Goal: Find specific page/section: Find specific page/section

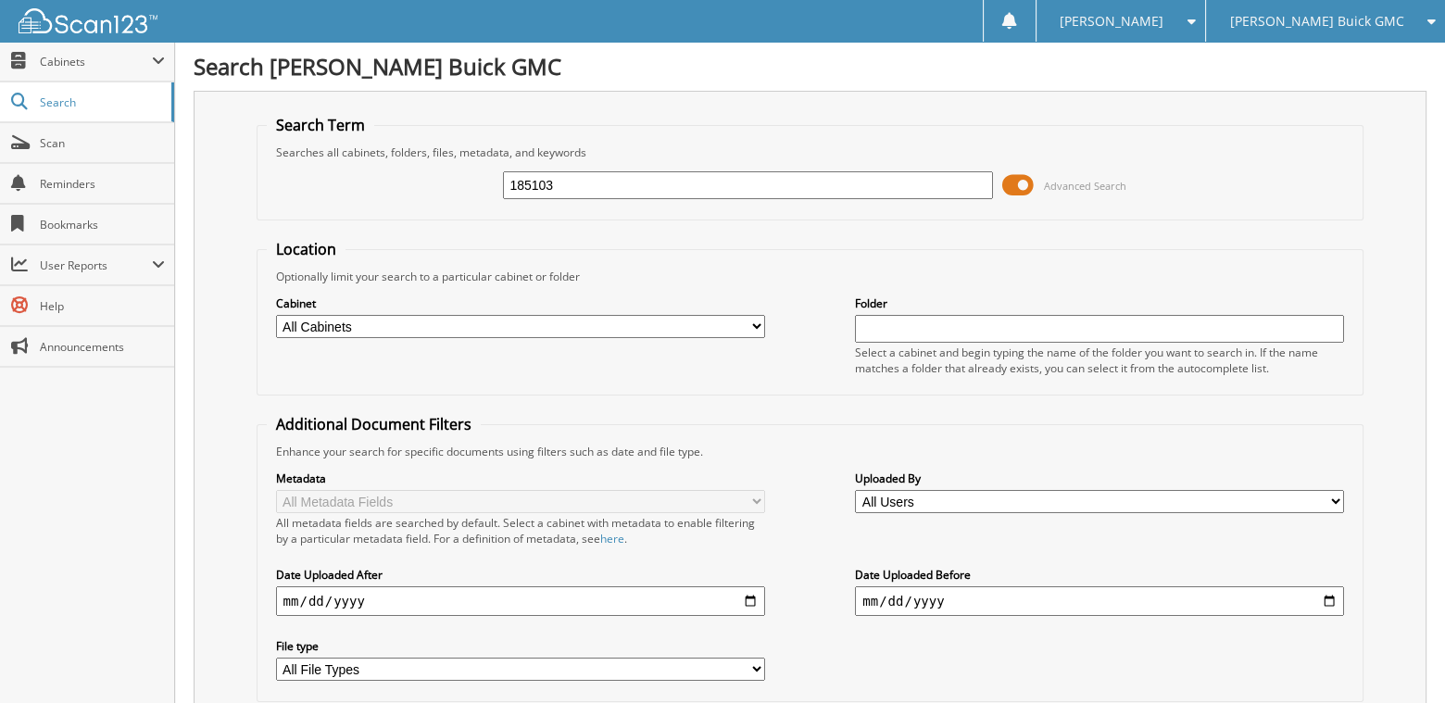
type input "185103"
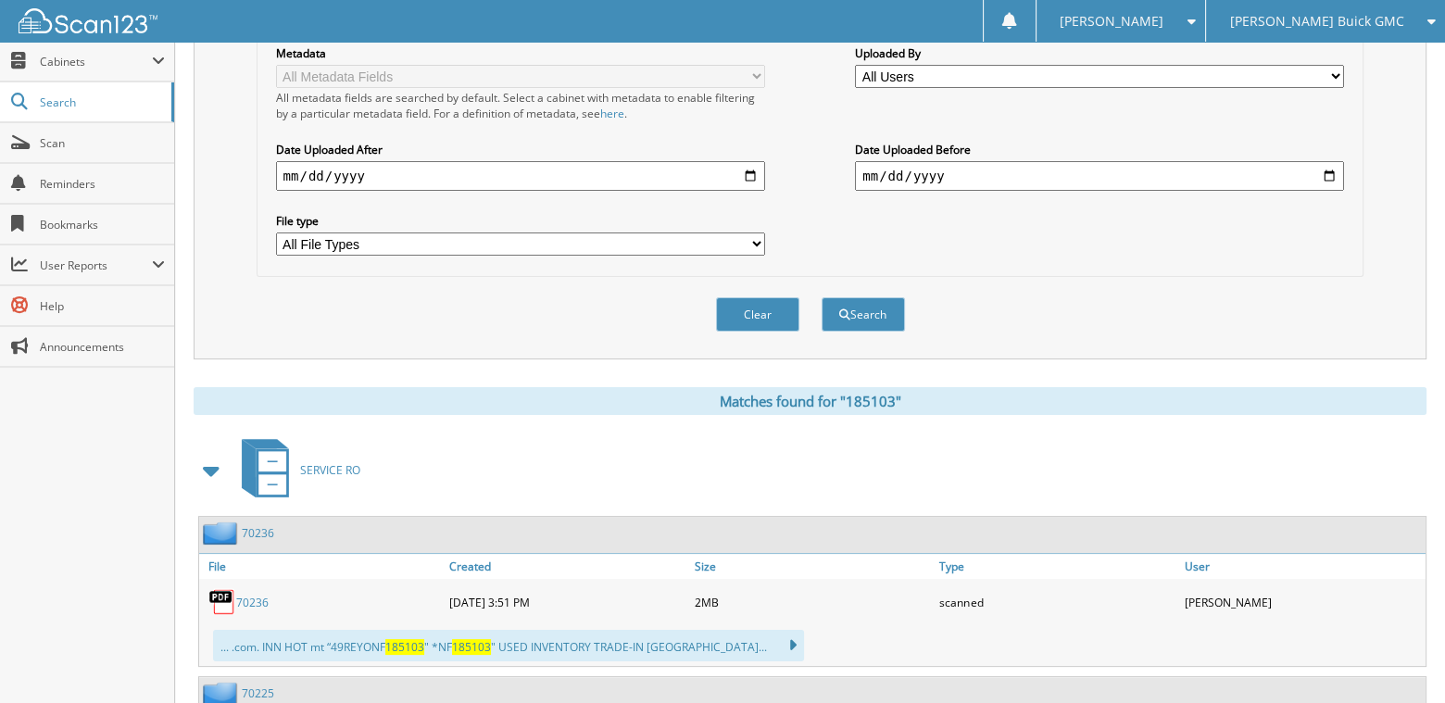
scroll to position [463, 0]
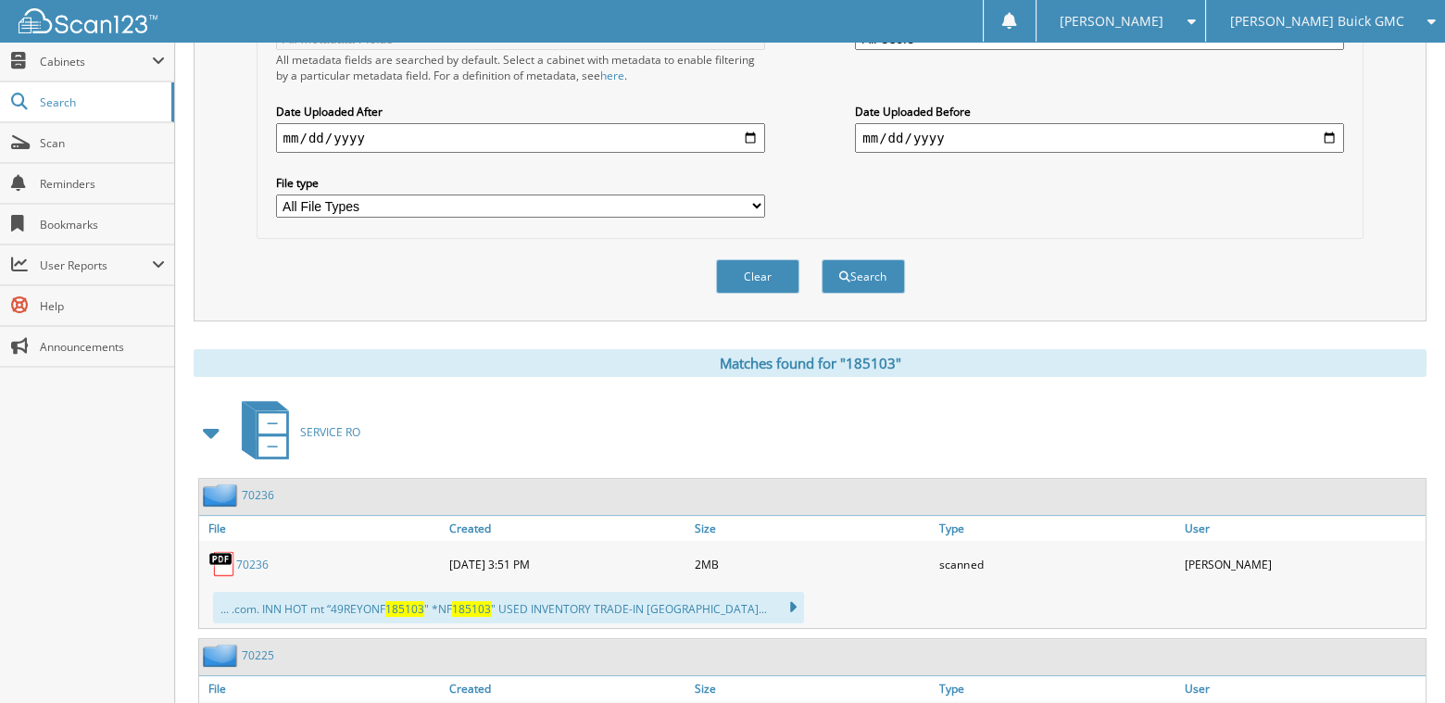
click at [262, 557] on link "70236" at bounding box center [252, 565] width 32 height 16
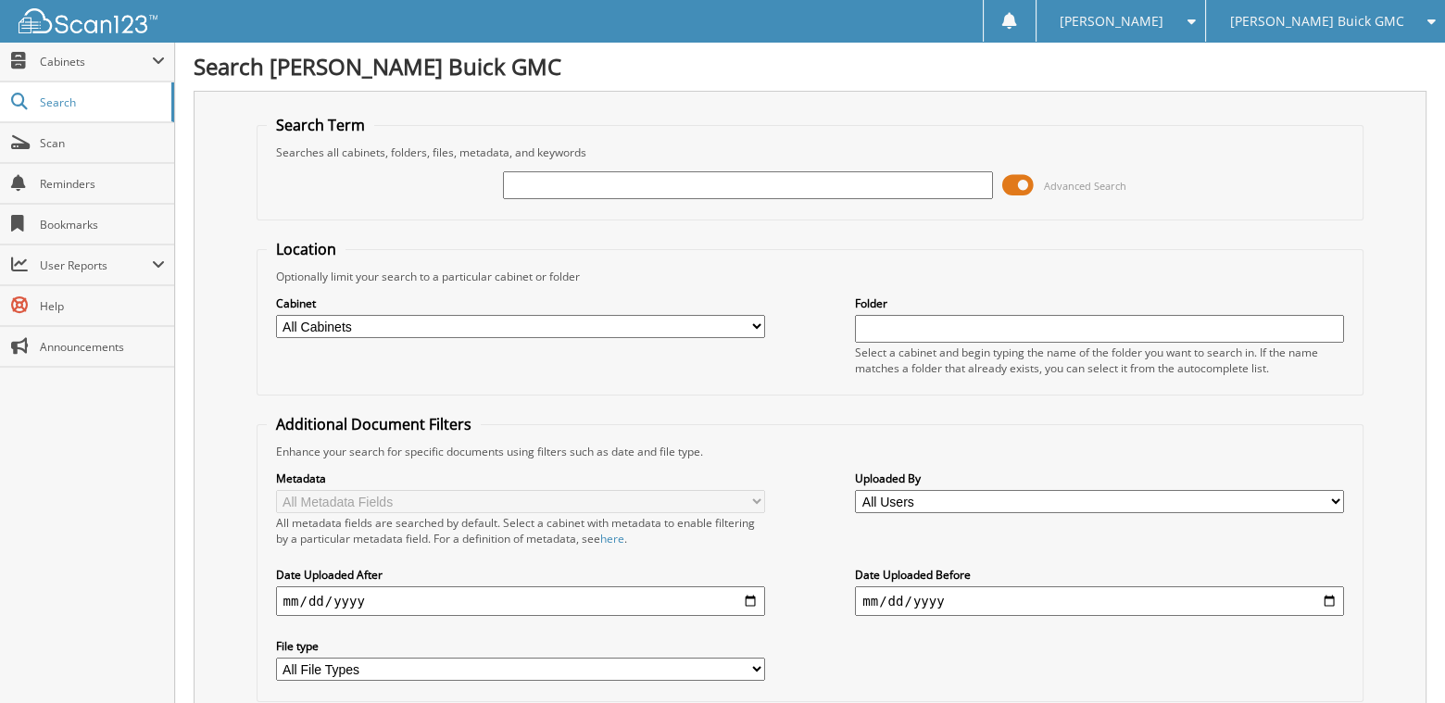
type input "G"
type input "185103"
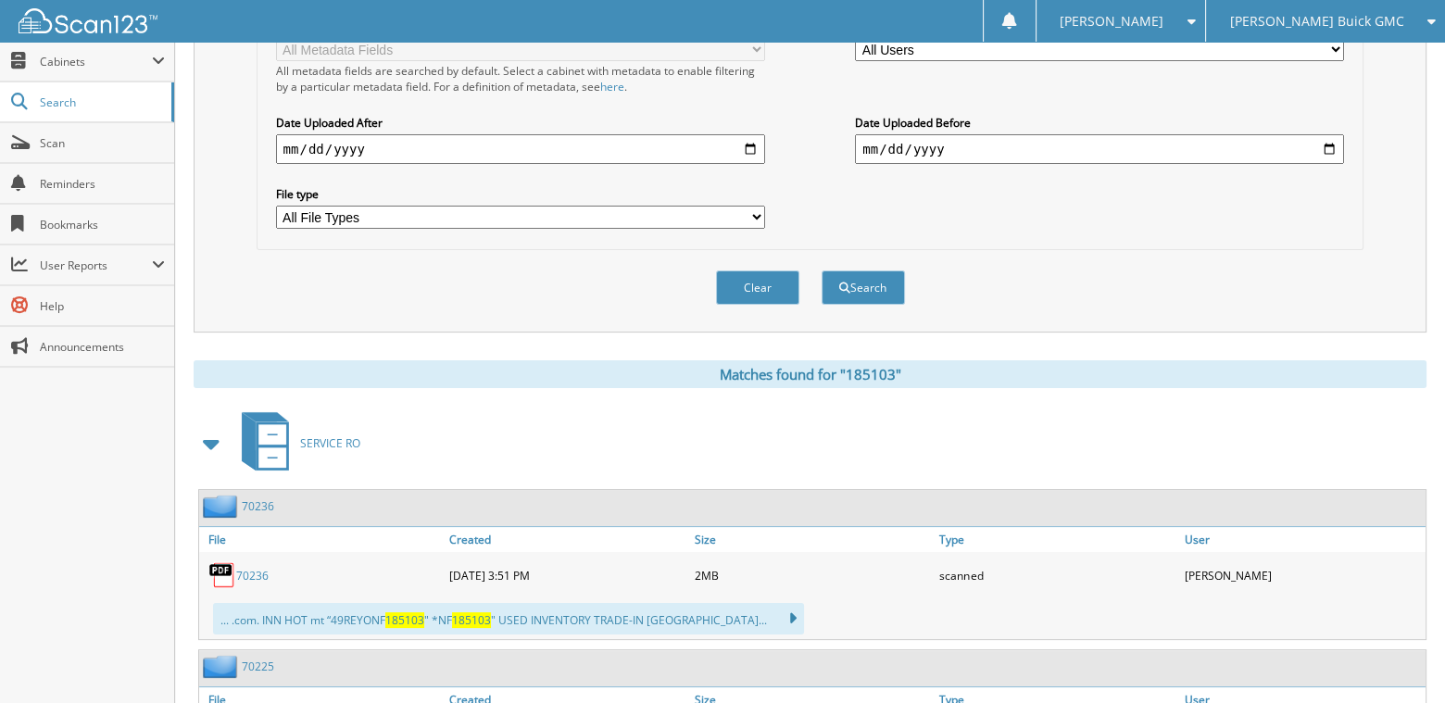
scroll to position [589, 0]
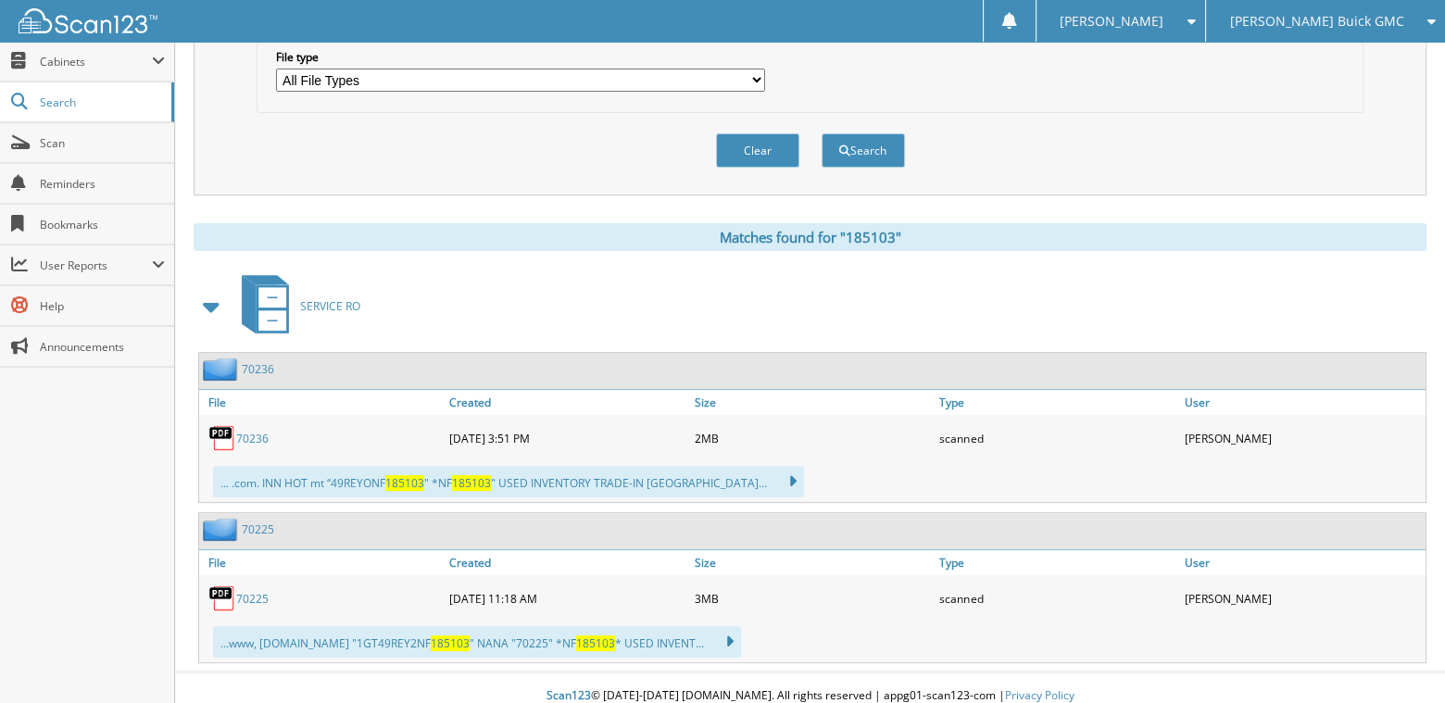
click at [251, 591] on link "70225" at bounding box center [252, 599] width 32 height 16
